Goal: Task Accomplishment & Management: Manage account settings

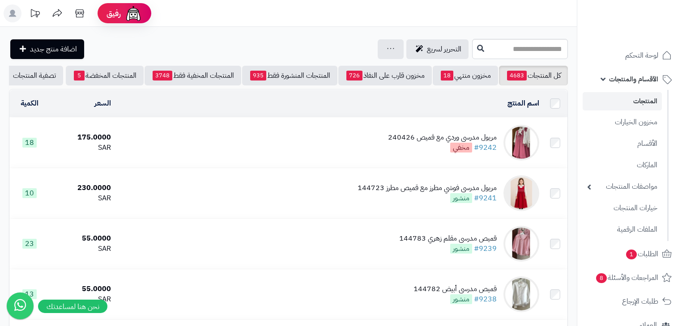
click at [643, 81] on span "الأقسام والمنتجات" at bounding box center [633, 79] width 49 height 13
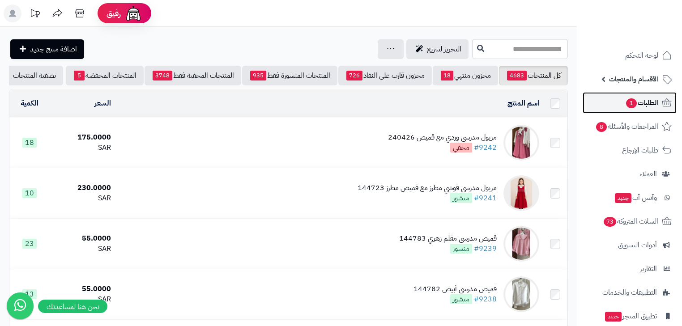
click at [636, 108] on span "الطلبات 1" at bounding box center [641, 103] width 33 height 13
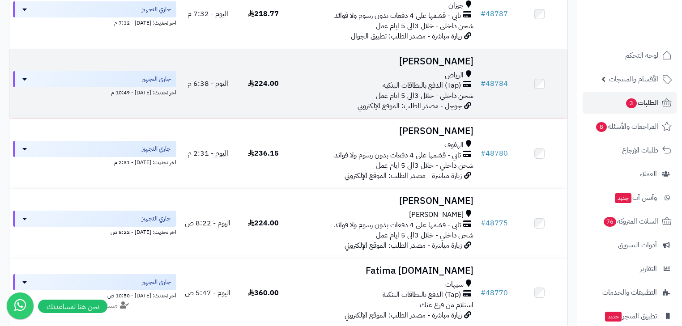
scroll to position [501, 0]
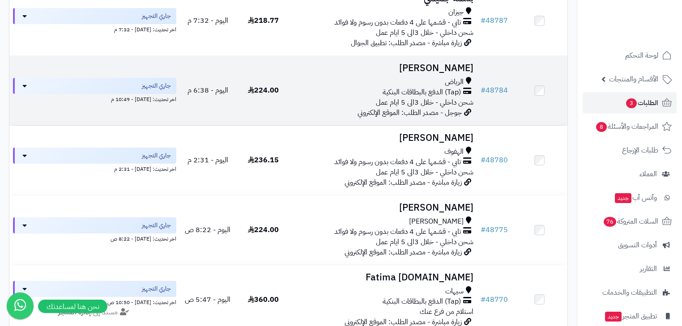
click at [419, 93] on span "(Tap) الدفع بالبطاقات البنكية" at bounding box center [421, 92] width 78 height 10
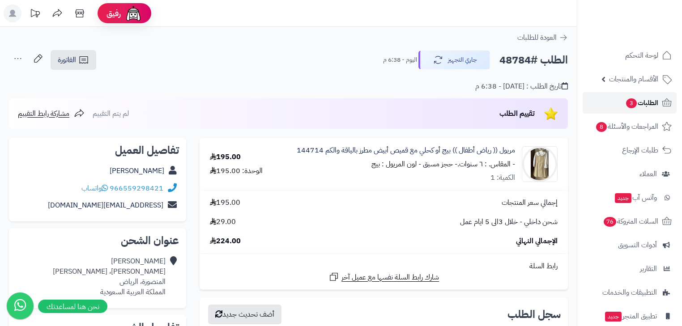
click at [650, 100] on span "الطلبات 3" at bounding box center [641, 103] width 33 height 13
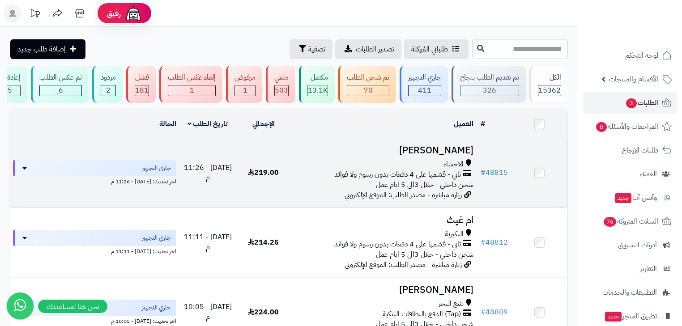
click at [463, 155] on h3 "[PERSON_NAME]" at bounding box center [384, 150] width 178 height 10
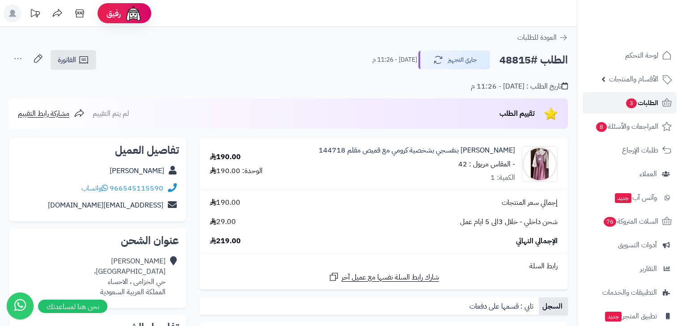
click at [642, 99] on span "الطلبات 3" at bounding box center [641, 103] width 33 height 13
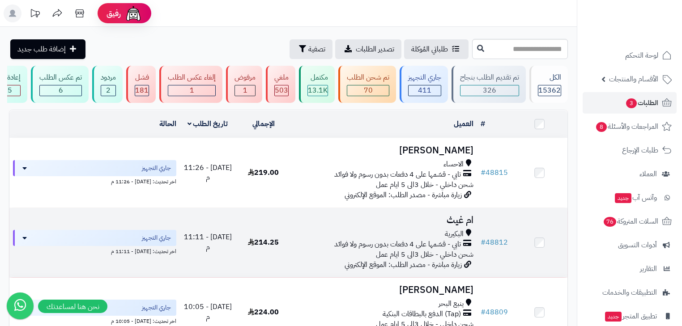
click at [459, 225] on h3 "ام غيث" at bounding box center [384, 220] width 178 height 10
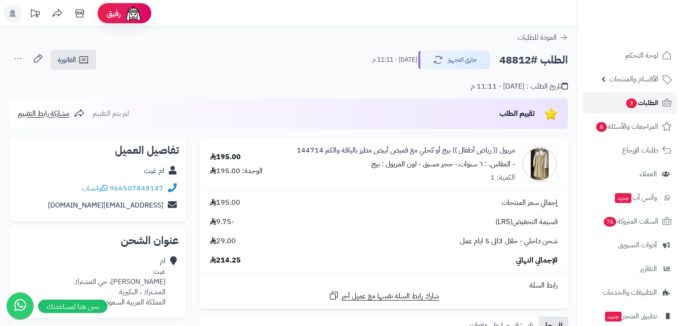
click at [648, 106] on span "الطلبات 3" at bounding box center [641, 103] width 33 height 13
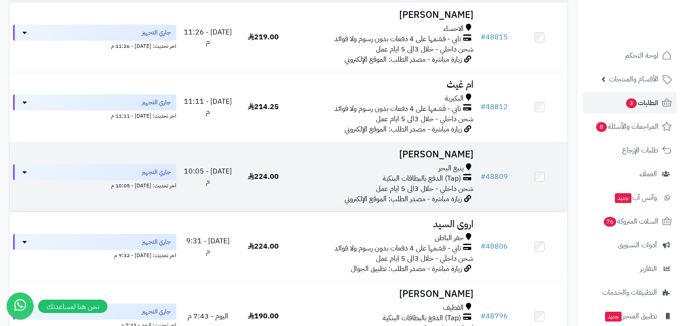
scroll to position [143, 0]
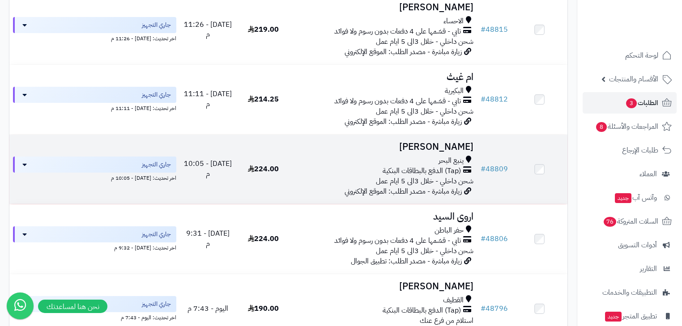
click at [451, 152] on h3 "[PERSON_NAME]" at bounding box center [384, 147] width 178 height 10
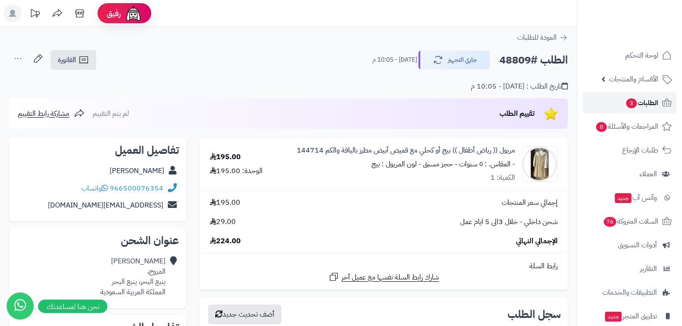
click at [645, 105] on span "الطلبات 3" at bounding box center [641, 103] width 33 height 13
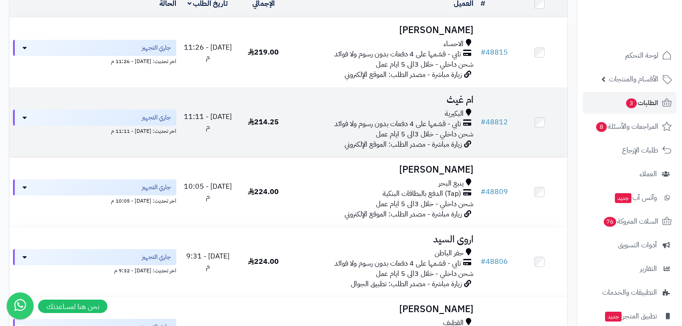
scroll to position [143, 0]
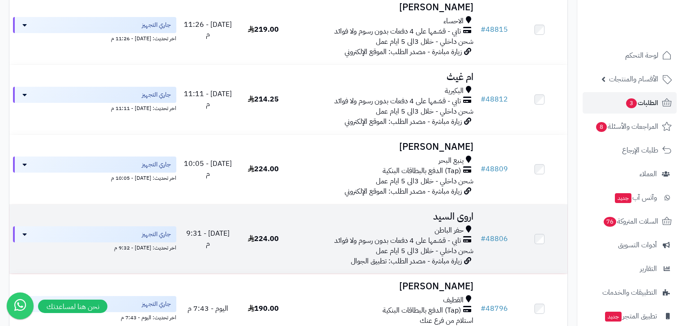
click at [438, 220] on h3 "اروى السيد" at bounding box center [384, 217] width 178 height 10
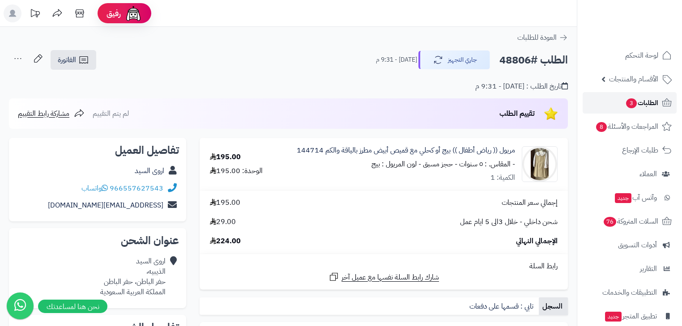
click at [637, 102] on span "الطلبات 3" at bounding box center [641, 103] width 33 height 13
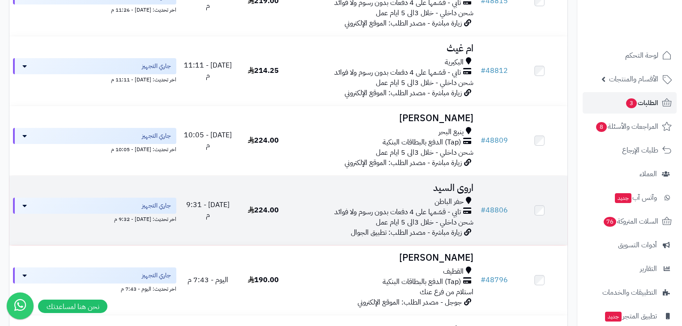
scroll to position [179, 0]
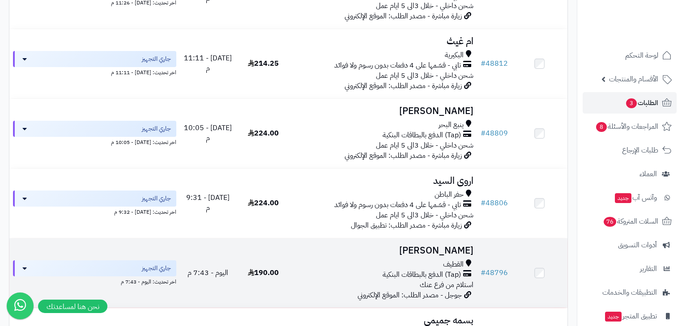
click at [433, 254] on h3 "[PERSON_NAME]" at bounding box center [384, 251] width 178 height 10
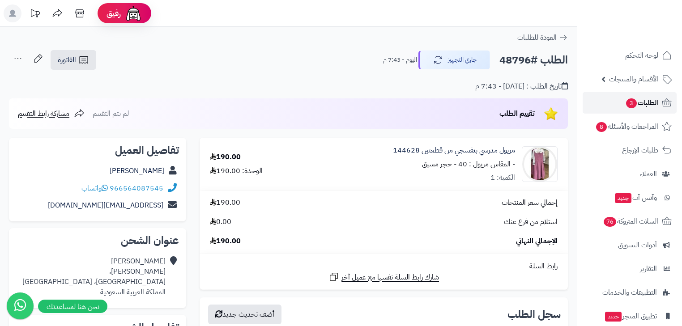
click at [642, 104] on span "الطلبات 3" at bounding box center [641, 103] width 33 height 13
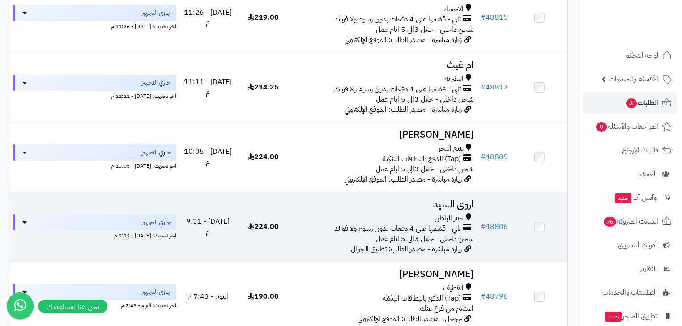
scroll to position [215, 0]
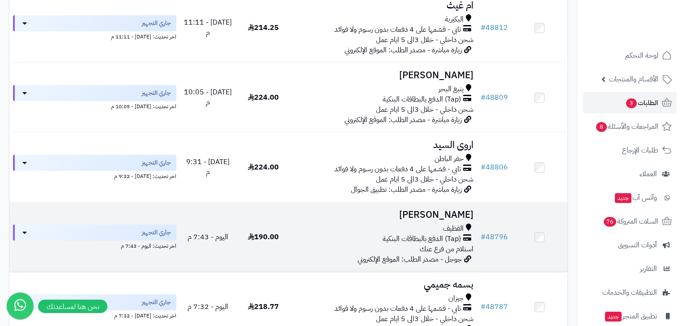
click at [426, 220] on h3 "[PERSON_NAME]" at bounding box center [384, 215] width 178 height 10
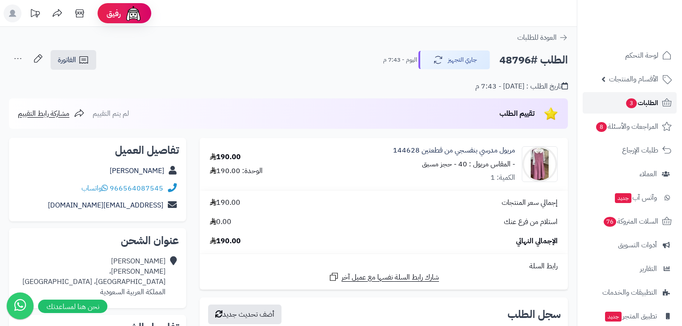
click at [654, 102] on span "الطلبات 3" at bounding box center [641, 103] width 33 height 13
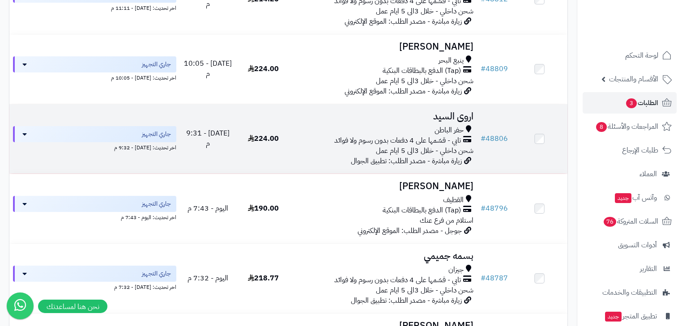
scroll to position [251, 0]
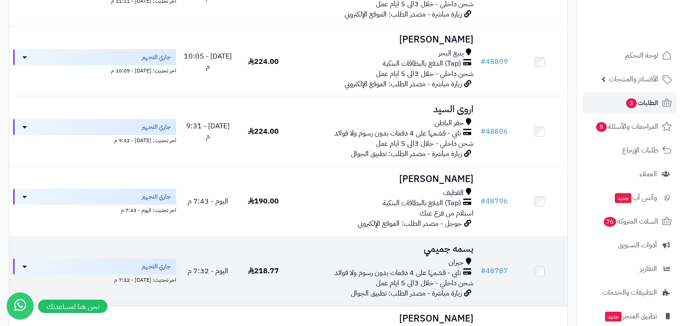
click at [450, 254] on h3 "بسمه جميمي" at bounding box center [384, 249] width 178 height 10
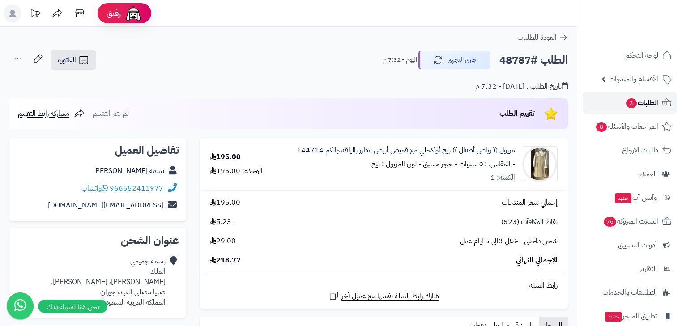
click at [650, 105] on span "الطلبات 3" at bounding box center [641, 103] width 33 height 13
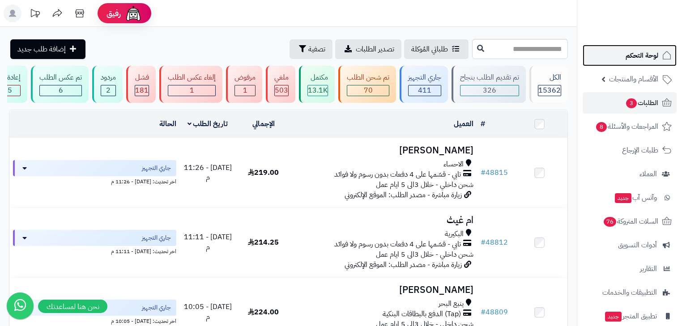
click at [630, 61] on span "لوحة التحكم" at bounding box center [641, 55] width 33 height 13
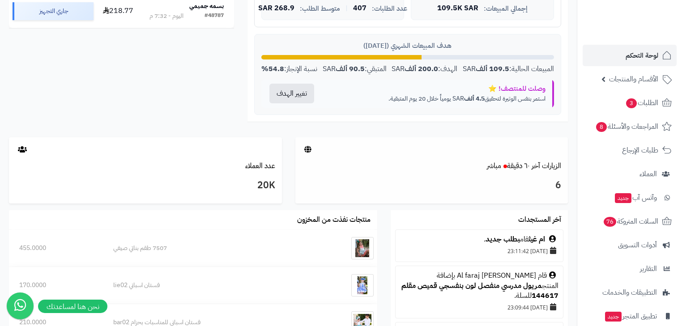
scroll to position [358, 0]
